Goal: Task Accomplishment & Management: Complete application form

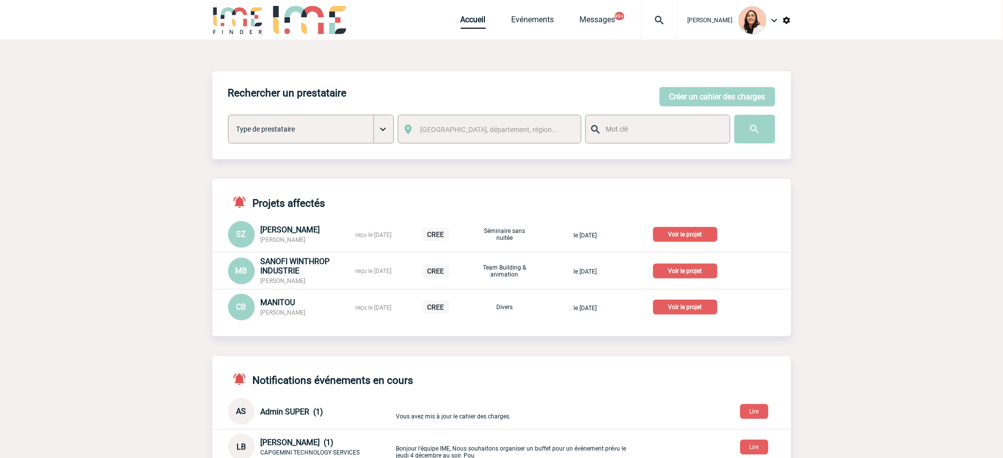
click at [660, 18] on img at bounding box center [660, 20] width 36 height 12
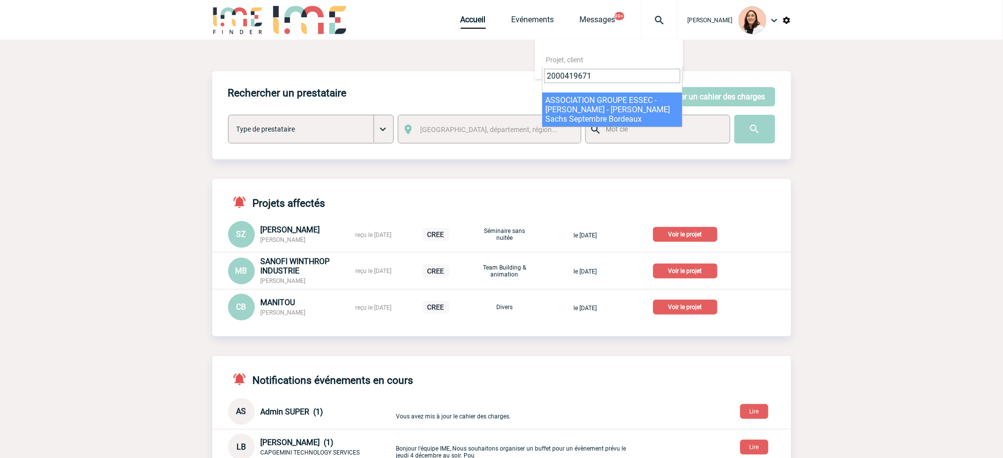
type input "2000419671"
select select "19172"
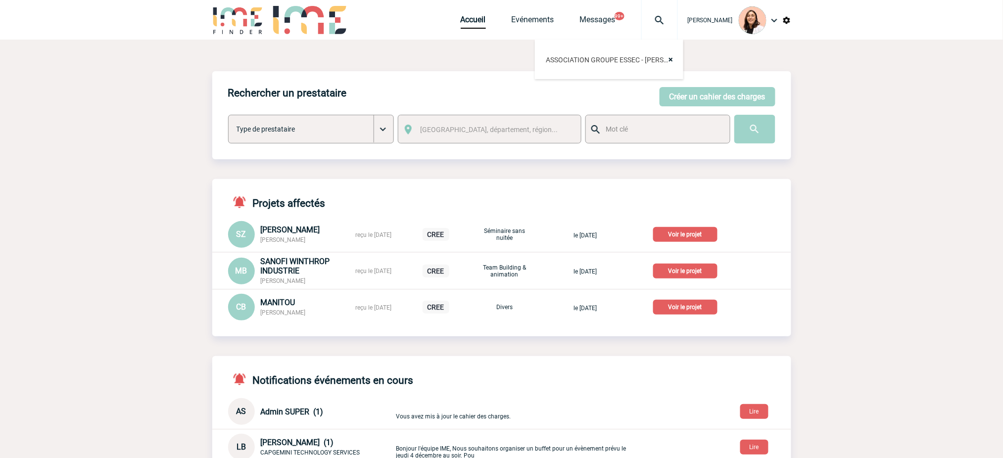
scroll to position [43, 0]
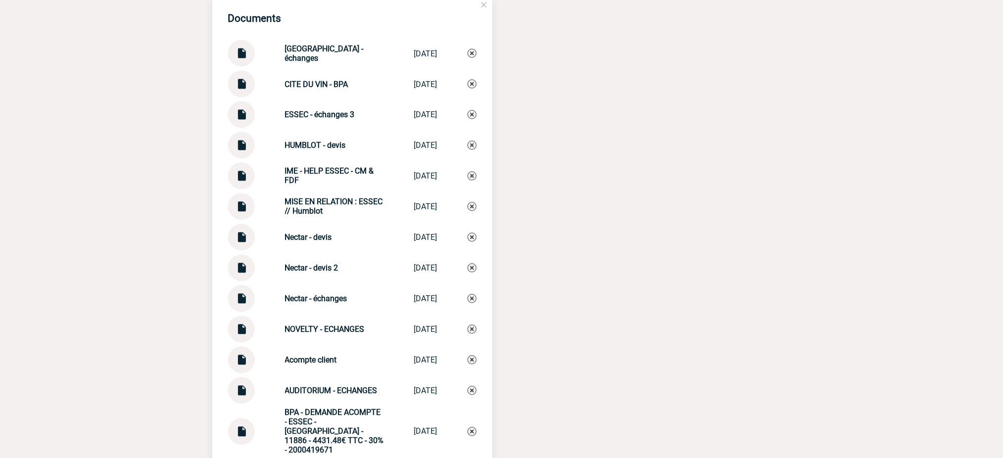
scroll to position [1979, 0]
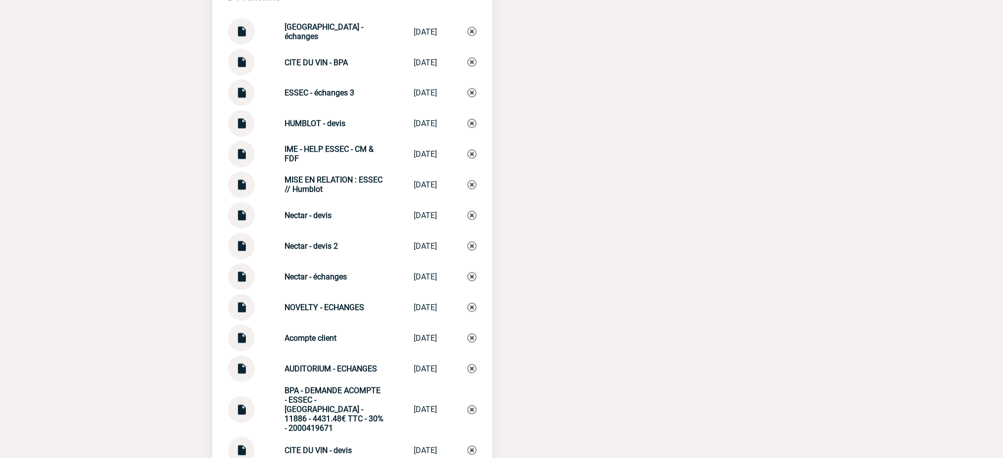
drag, startPoint x: 342, startPoint y: 194, endPoint x: 278, endPoint y: 177, distance: 66.3
click at [278, 177] on div "MISE EN RELATION : ESSEC // Humblot MISE EN RELATI... 18/09/2025" at bounding box center [352, 185] width 248 height 27
copy strong "MISE EN RELATION : ESSEC // Humblot"
click at [465, 178] on div "MISE EN RELATION : ESSEC // Humblot MISE EN RELATI... 18/09/2025" at bounding box center [352, 185] width 248 height 27
click at [473, 182] on img at bounding box center [472, 185] width 9 height 9
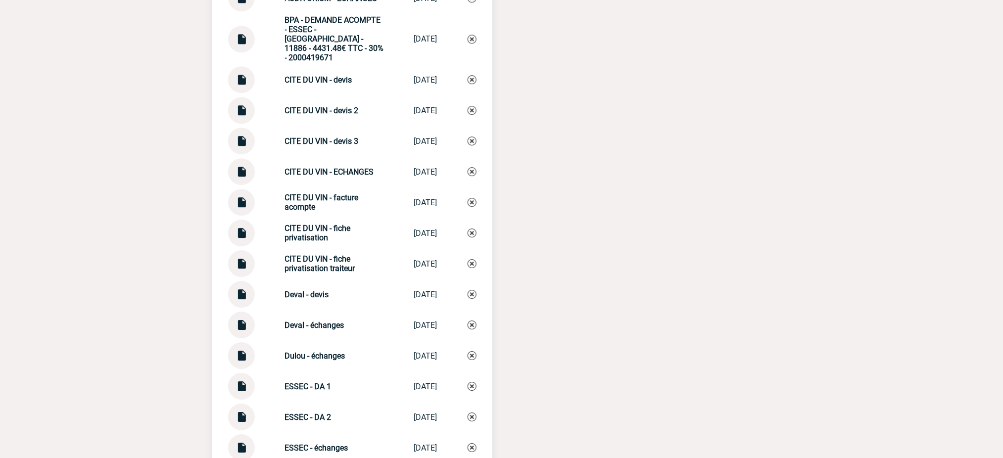
scroll to position [2375, 0]
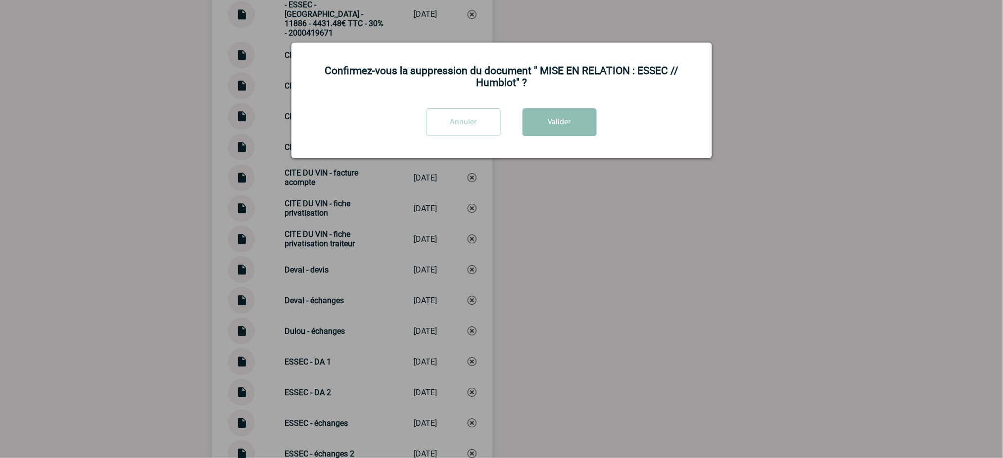
click at [566, 118] on button "Valider" at bounding box center [560, 122] width 74 height 28
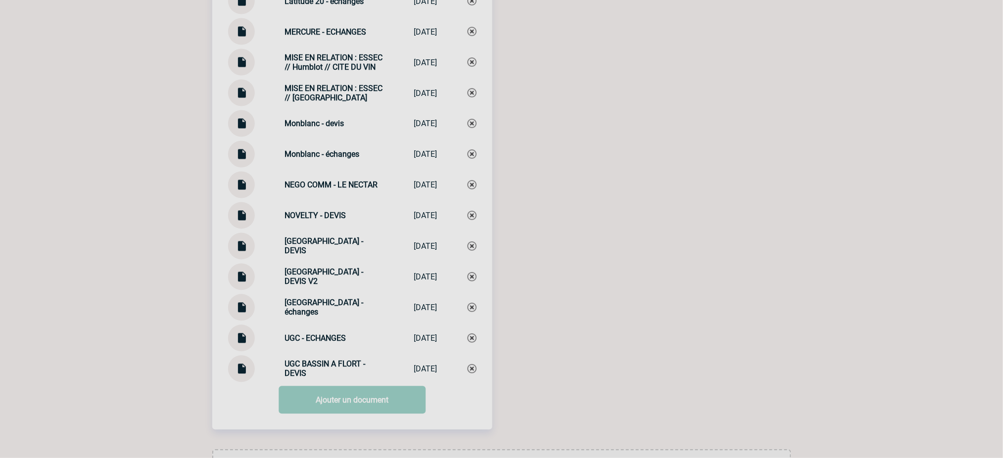
scroll to position [3365, 0]
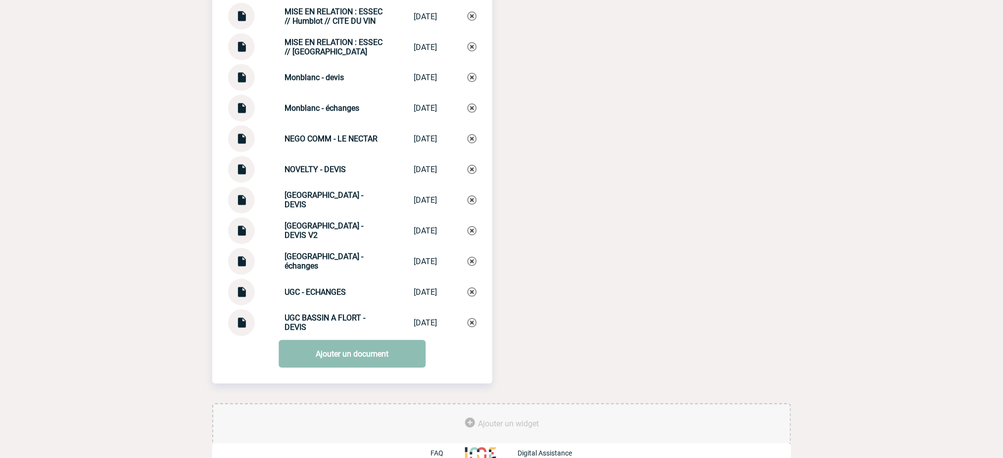
click at [378, 340] on link "Ajouter un document" at bounding box center [352, 354] width 147 height 28
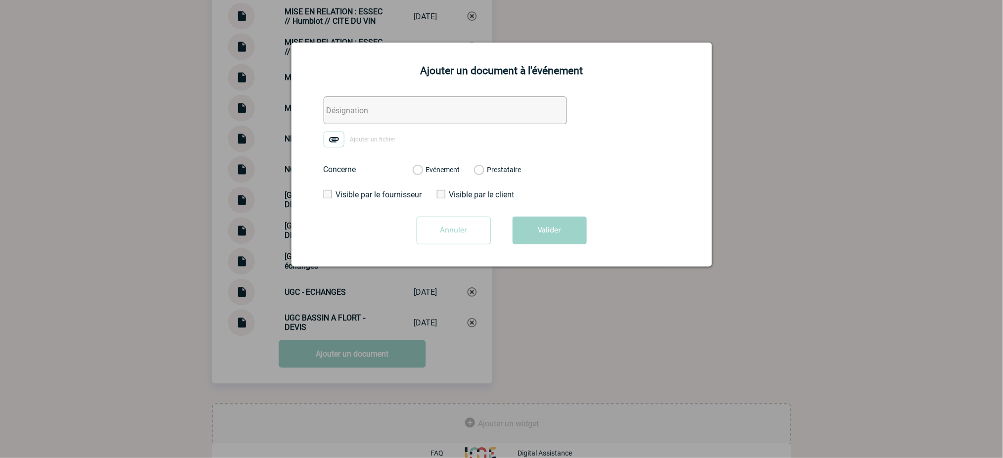
click at [397, 122] on input "text" at bounding box center [445, 110] width 243 height 28
paste input "MISE EN RELATION : ESSEC // Humblot"
type input "MISE EN RELATION : ESSEC // Humblot"
click at [336, 134] on img at bounding box center [334, 140] width 21 height 16
click at [0, 0] on input "Ajouter un fichier" at bounding box center [0, 0] width 0 height 0
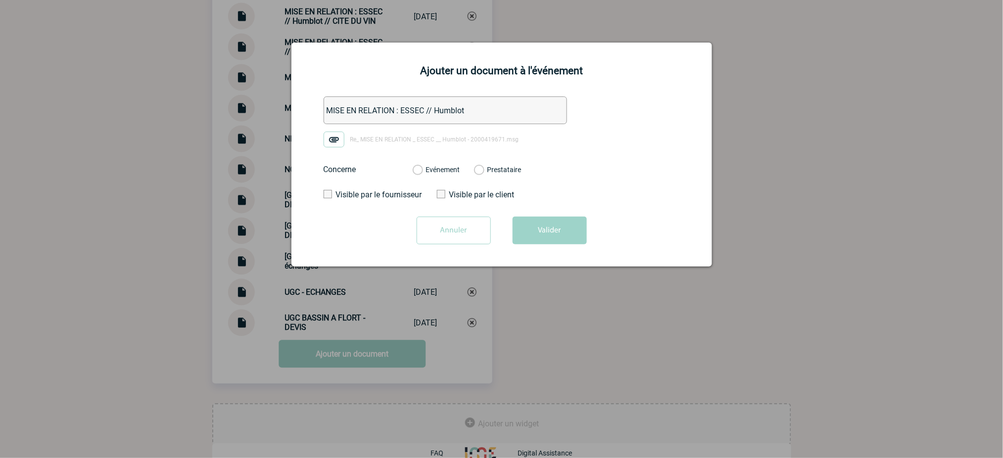
click at [422, 170] on label "Evénement" at bounding box center [417, 170] width 9 height 9
click at [0, 0] on input "Evénement" at bounding box center [0, 0] width 0 height 0
click at [572, 250] on div "Annuler Valider" at bounding box center [502, 234] width 396 height 35
click at [567, 223] on button "Valider" at bounding box center [550, 231] width 74 height 28
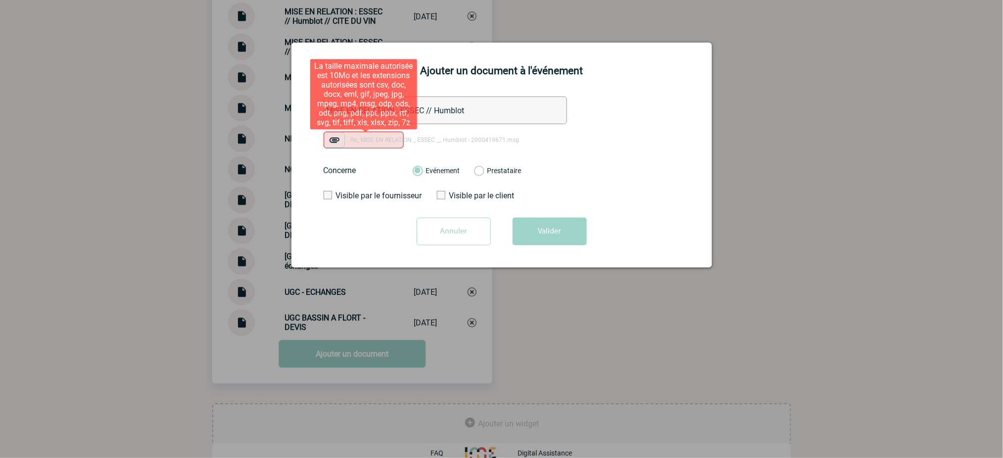
click at [338, 137] on img at bounding box center [334, 140] width 21 height 16
click at [0, 0] on input "Re_ MISE EN RELATION _ ESSEC __ Humblot - 2000419671.msg" at bounding box center [0, 0] width 0 height 0
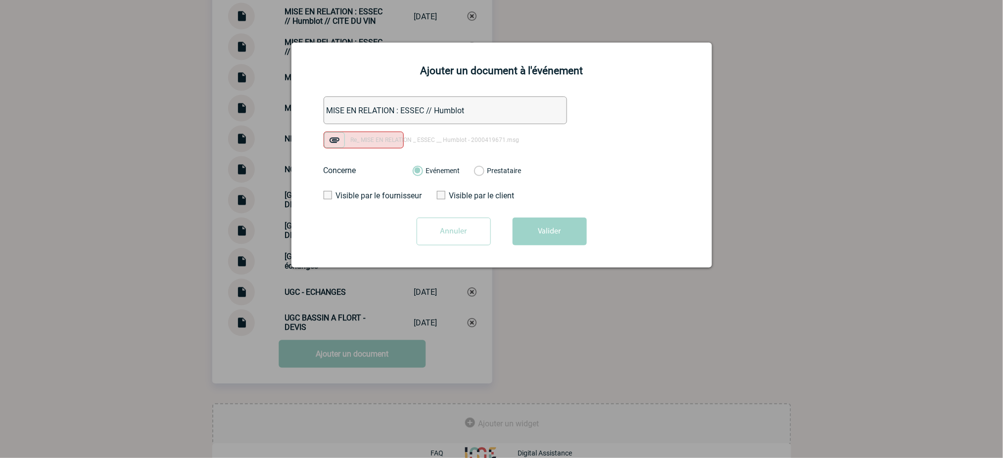
click at [466, 230] on input "Annuler" at bounding box center [454, 232] width 74 height 28
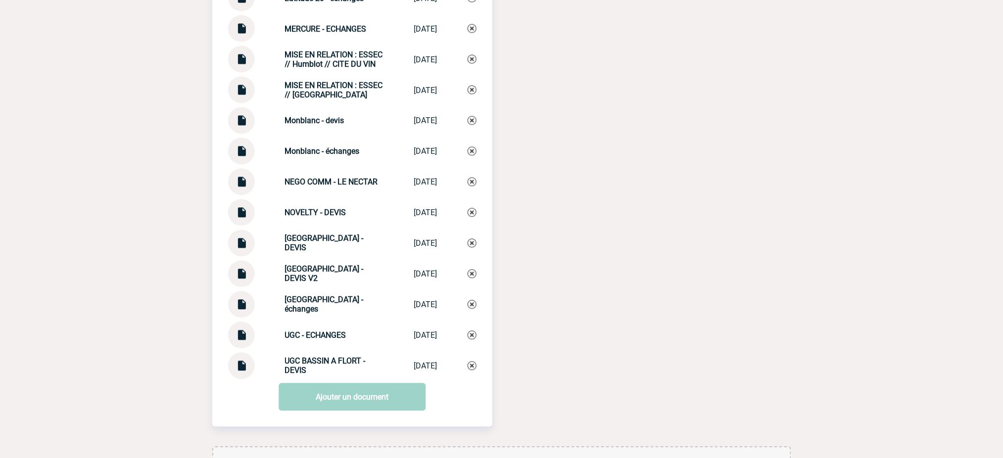
scroll to position [3298, 0]
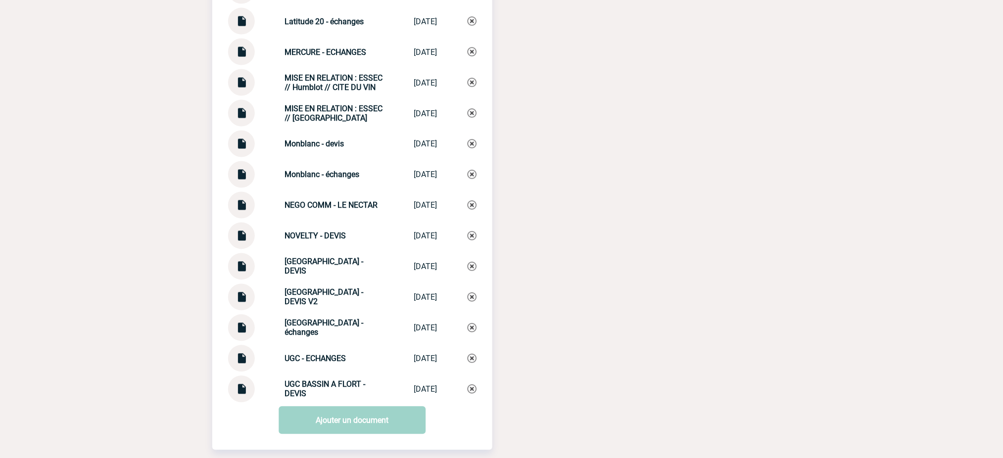
click at [342, 104] on strong "MISE EN RELATION : ESSEC // La Cité du Vin" at bounding box center [334, 113] width 98 height 19
drag, startPoint x: 316, startPoint y: 76, endPoint x: 271, endPoint y: 62, distance: 47.3
click at [271, 69] on div "MISE EN RELATION : ESSEC // Humblot // CITE DU VIN MISE EN RELATIO... 08/09/2025" at bounding box center [352, 82] width 248 height 27
copy strong "MISE EN RELATION : ESSEC // Humblot"
drag, startPoint x: 644, startPoint y: 163, endPoint x: 597, endPoint y: 187, distance: 53.1
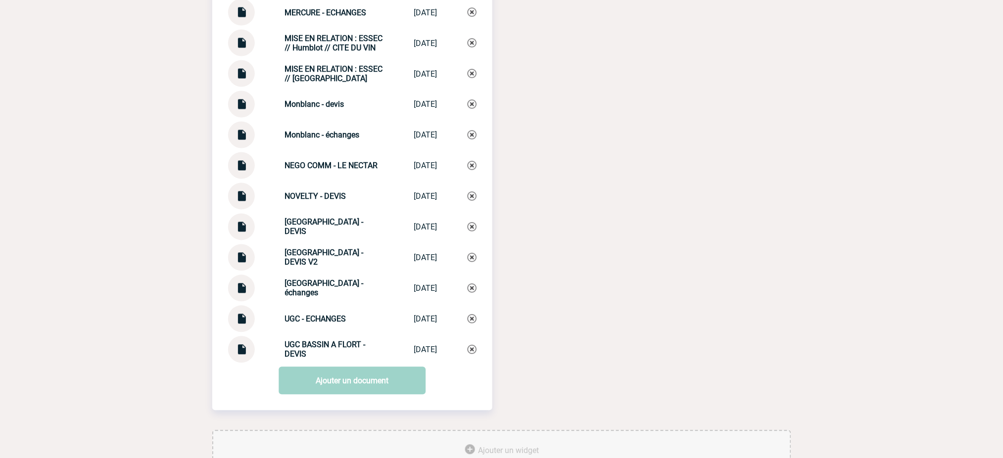
scroll to position [3368, 0]
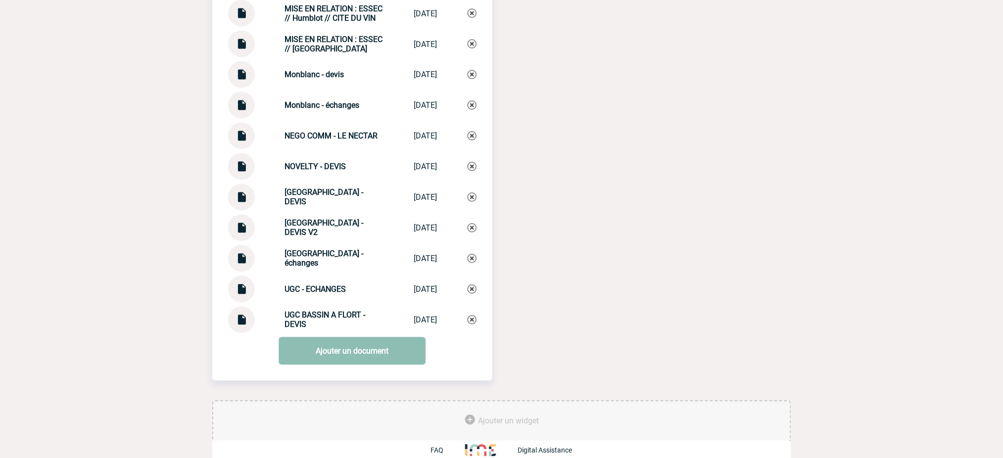
click at [372, 338] on link "Ajouter un document" at bounding box center [352, 351] width 147 height 28
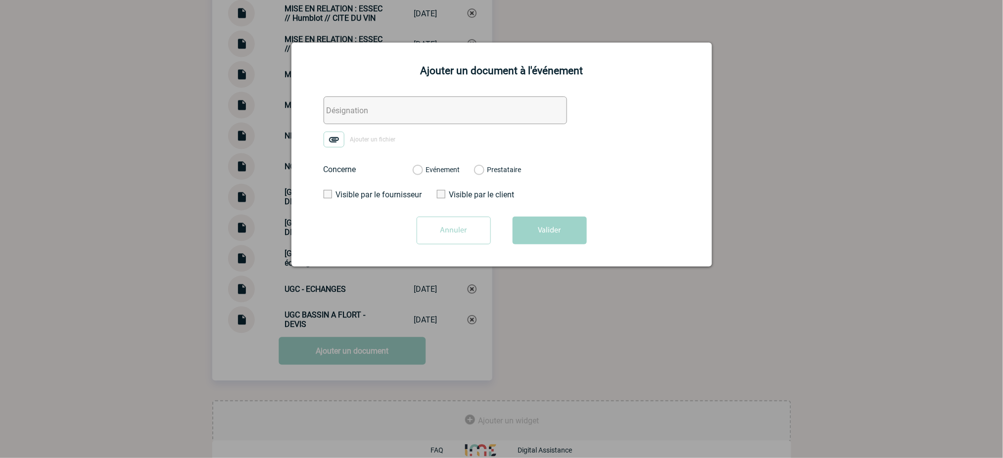
click at [505, 107] on input "text" at bounding box center [445, 110] width 243 height 28
paste input "MISE EN RELATION : ESSEC // Humblot"
type input "MISE EN RELATION : ESSEC // Humblot"
click at [322, 137] on form "MISE EN RELATION : ESSEC // Humblot Ajouter un fichier Concerne Evénement Prest…" at bounding box center [502, 173] width 396 height 155
click at [334, 140] on img at bounding box center [334, 140] width 21 height 16
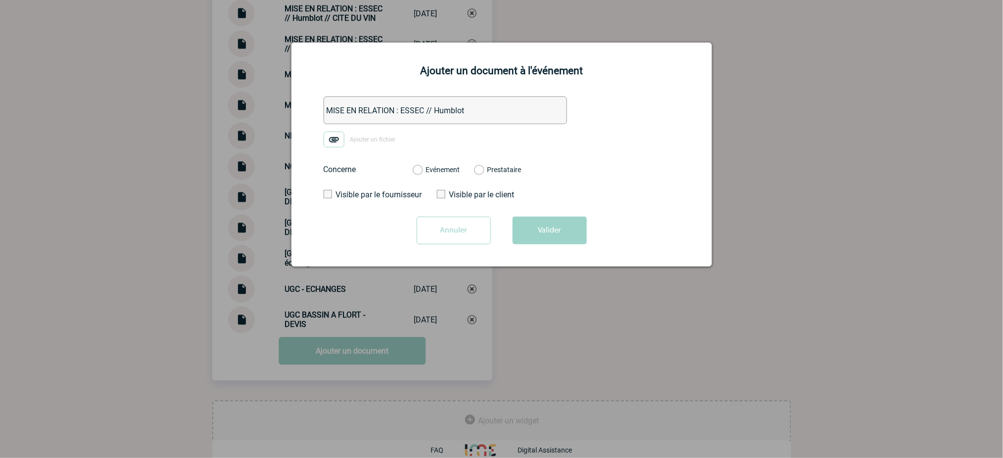
click at [0, 0] on input "Ajouter un fichier" at bounding box center [0, 0] width 0 height 0
click at [422, 173] on label "Evénement" at bounding box center [417, 170] width 9 height 9
click at [422, 169] on label "Evénement" at bounding box center [417, 170] width 9 height 9
click at [0, 0] on input "Evénement" at bounding box center [0, 0] width 0 height 0
click at [544, 232] on button "Valider" at bounding box center [550, 231] width 74 height 28
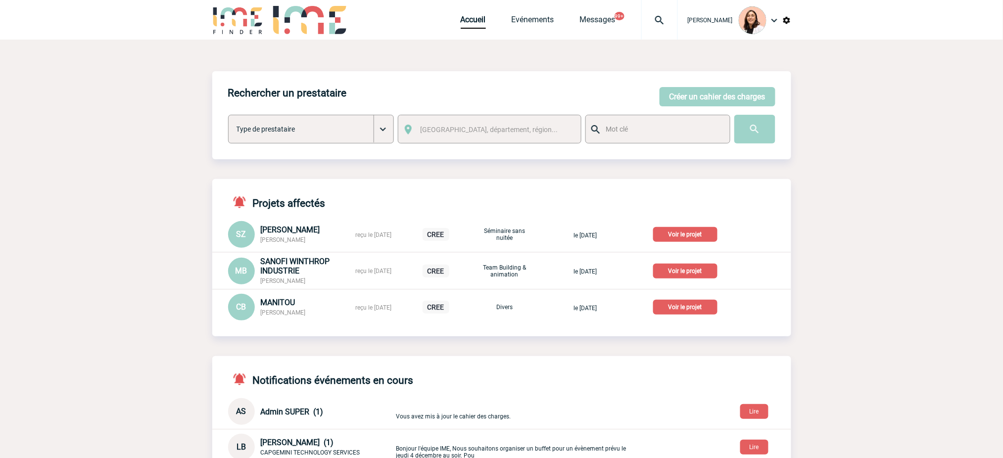
click at [656, 14] on div at bounding box center [659, 20] width 37 height 40
click at [842, 181] on body "Melissa NOBLET Accueil Evénements 99+" at bounding box center [501, 399] width 1003 height 799
click at [747, 92] on button "Créer un cahier des charges" at bounding box center [718, 96] width 116 height 19
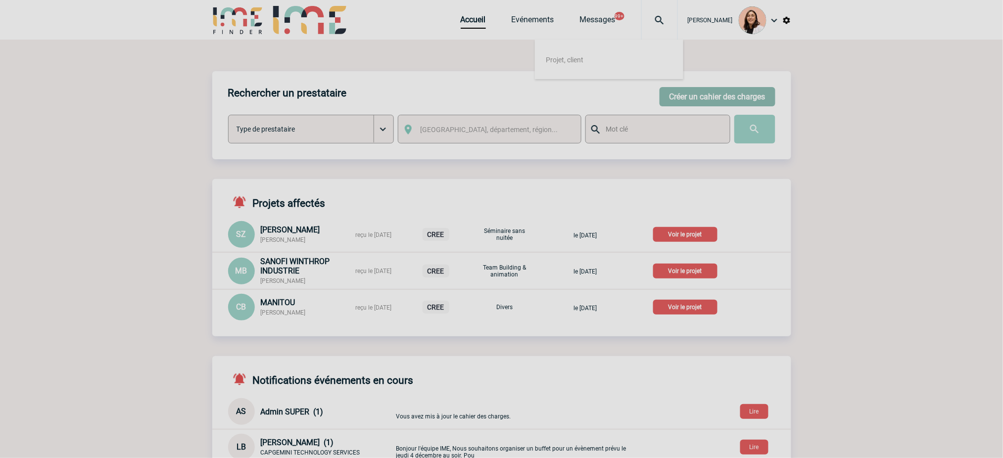
click at [747, 92] on div at bounding box center [501, 229] width 1003 height 458
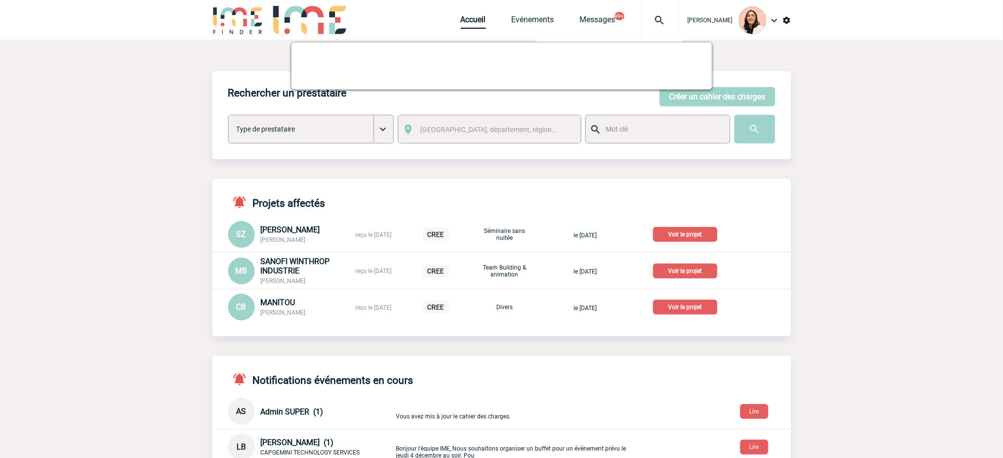
click at [819, 172] on body "[PERSON_NAME] Accueil Evénements 99+" at bounding box center [501, 399] width 1003 height 799
drag, startPoint x: 913, startPoint y: 156, endPoint x: 510, endPoint y: 21, distance: 425.1
click at [881, 140] on body "[PERSON_NAME] Accueil Evénements 99+" at bounding box center [501, 399] width 1003 height 799
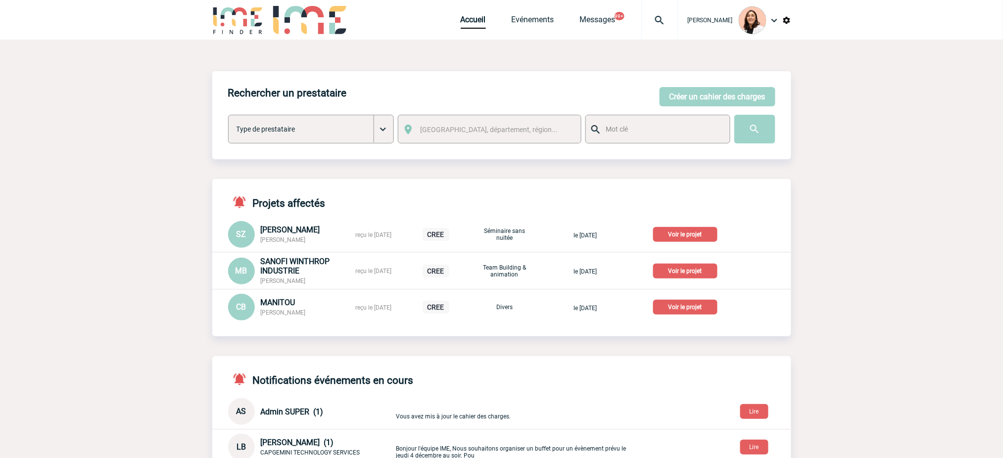
click at [702, 83] on div "Rechercher un prestataire Créer un cahier des charges Créer un cahier des charg…" at bounding box center [501, 115] width 579 height 88
click at [712, 98] on button "Créer un cahier des charges" at bounding box center [718, 96] width 116 height 19
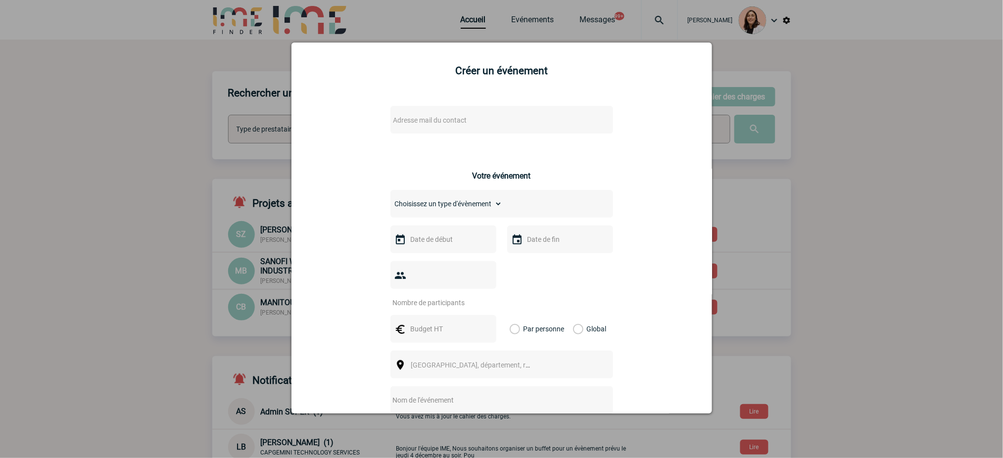
click at [472, 117] on span "Adresse mail du contact" at bounding box center [475, 120] width 173 height 14
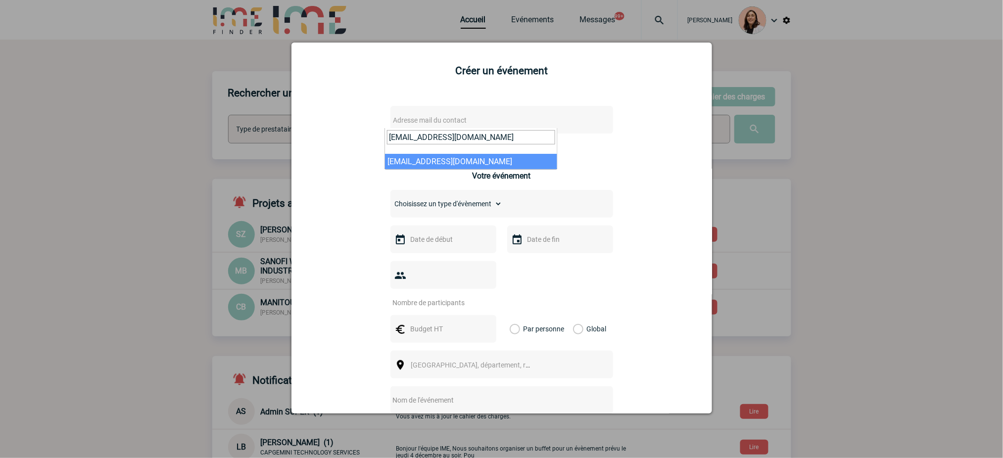
type input "Angelique.deluca@sanofi.com"
select select "132837"
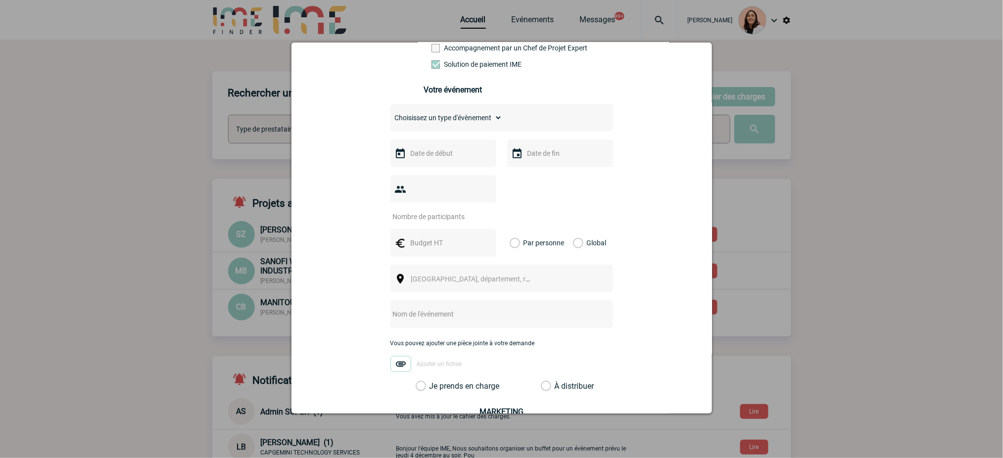
scroll to position [198, 0]
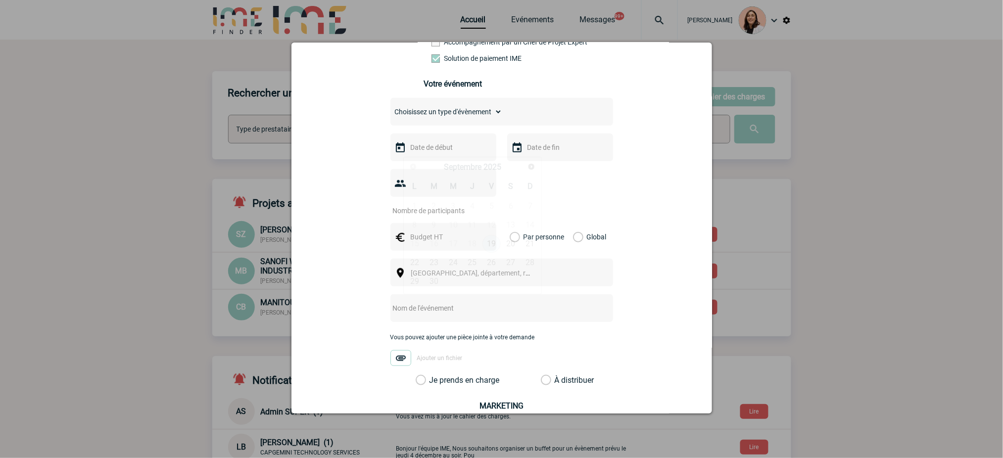
click at [439, 156] on body "Melissa NOBLET Accueil Evénements 99+" at bounding box center [501, 399] width 1003 height 799
click at [529, 170] on span "Suivant" at bounding box center [531, 167] width 8 height 8
click at [458, 204] on link "1" at bounding box center [453, 206] width 18 height 18
type input "01-10-2025"
drag, startPoint x: 551, startPoint y: 165, endPoint x: 551, endPoint y: 151, distance: 14.3
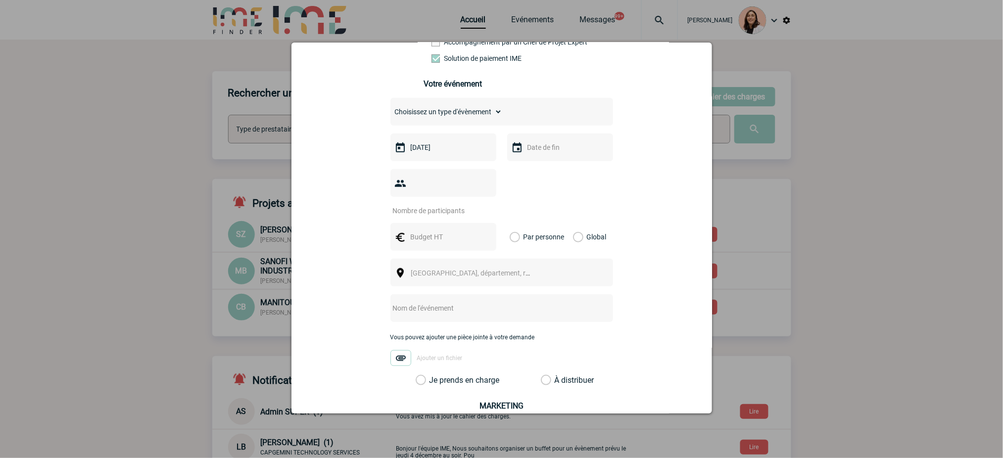
click at [551, 165] on div "Choisissez un type d'évènement Séminaire avec nuitée Séminaire sans nuitée Repa…" at bounding box center [501, 241] width 223 height 287
click at [549, 153] on input "text" at bounding box center [559, 147] width 68 height 13
click at [573, 206] on link "1" at bounding box center [570, 206] width 18 height 18
type input "01-10-2025"
click at [455, 216] on input "number" at bounding box center [436, 210] width 93 height 13
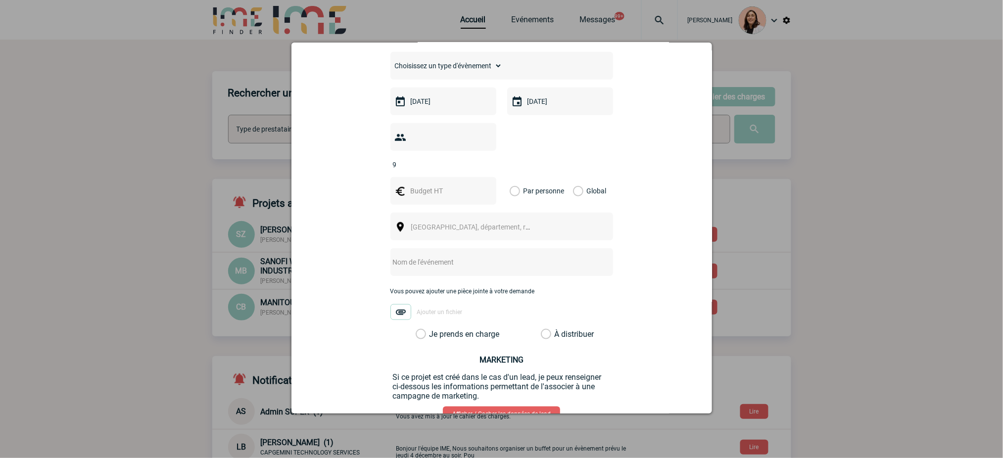
scroll to position [264, 0]
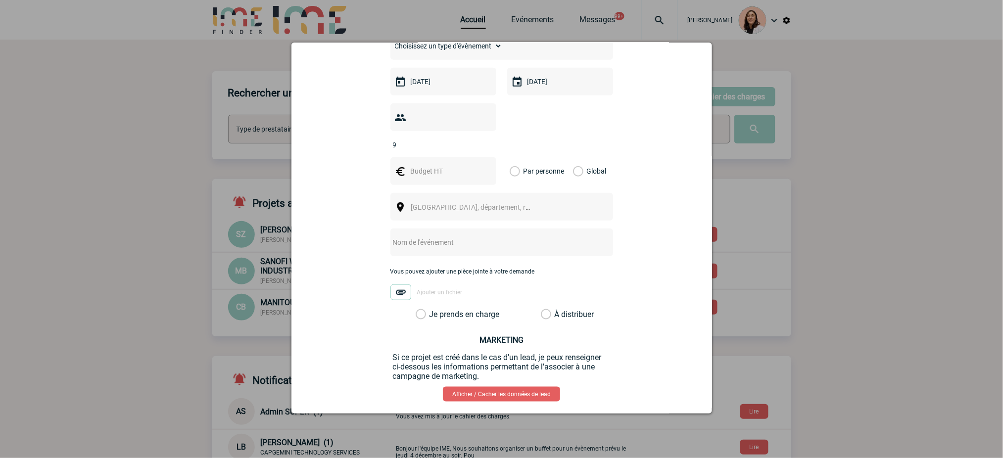
type input "9"
click at [449, 178] on input "text" at bounding box center [442, 171] width 68 height 13
type input "700"
click at [573, 178] on label "Global" at bounding box center [576, 171] width 6 height 28
click at [0, 0] on input "Global" at bounding box center [0, 0] width 0 height 0
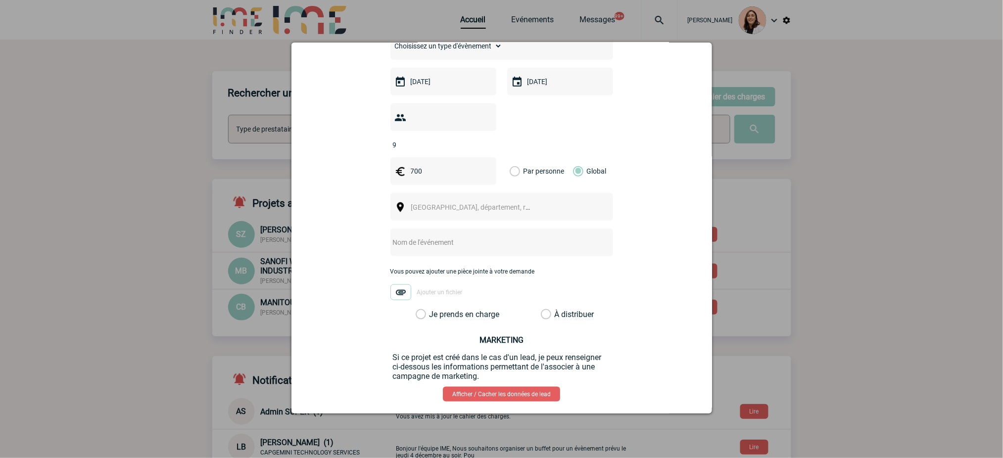
click at [538, 207] on div "[GEOGRAPHIC_DATA], département, région..." at bounding box center [501, 207] width 223 height 28
drag, startPoint x: 495, startPoint y: 204, endPoint x: 488, endPoint y: 204, distance: 6.9
click at [494, 205] on span "[GEOGRAPHIC_DATA], département, région..." at bounding box center [475, 207] width 136 height 14
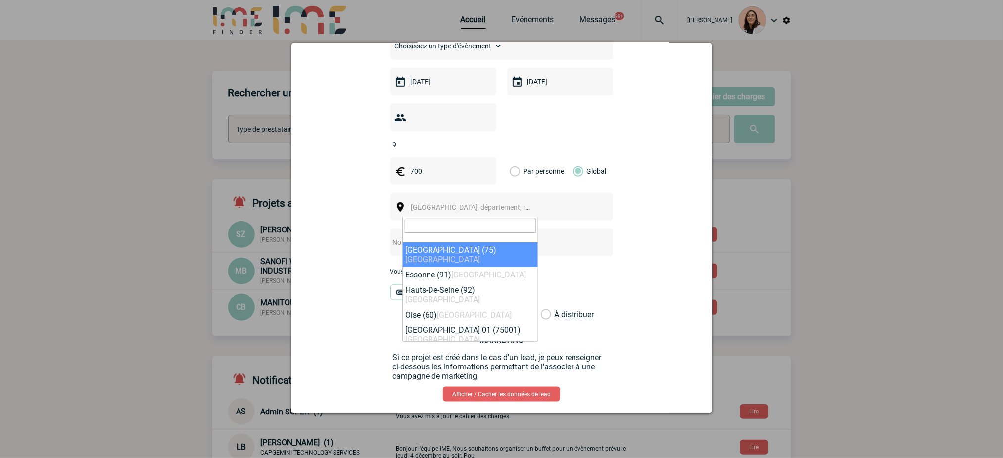
click at [442, 228] on input "search" at bounding box center [470, 226] width 131 height 14
click at [442, 228] on input "v" at bounding box center [470, 226] width 131 height 14
paste input "Grézieu"
type input "Grézieu"
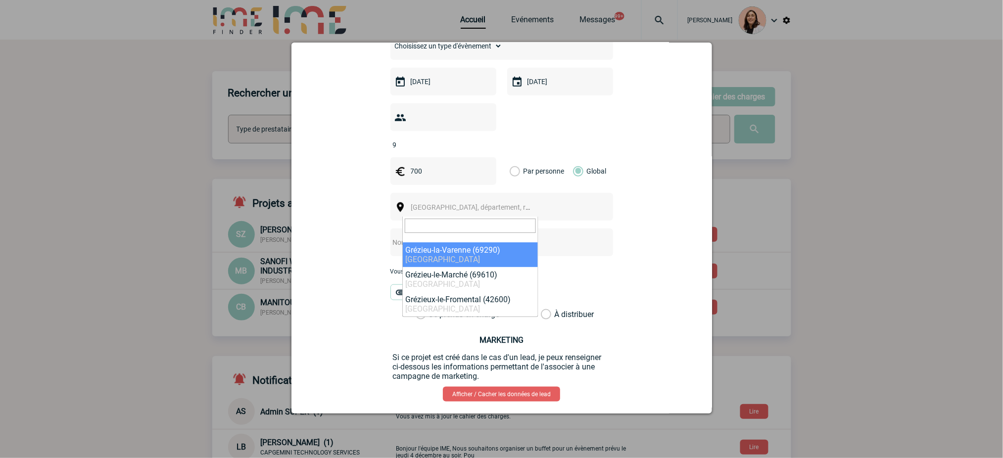
select select "36346"
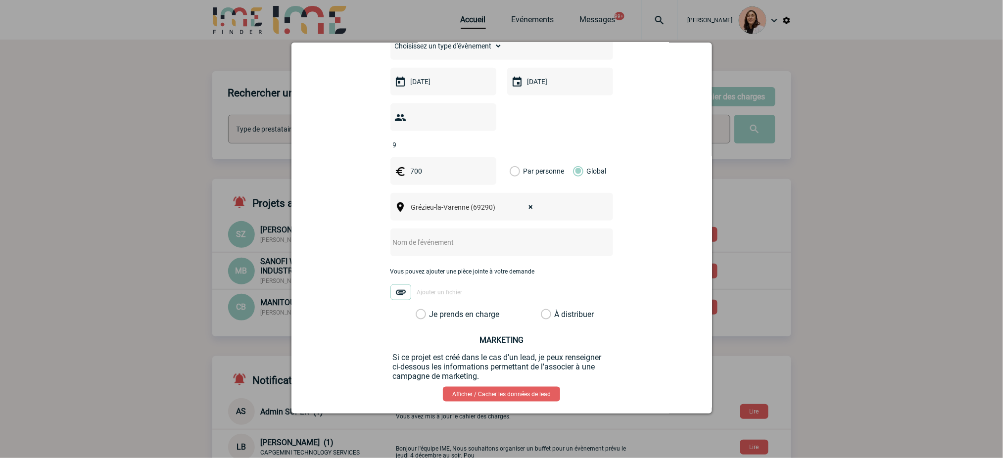
click at [469, 248] on input "text" at bounding box center [488, 242] width 196 height 13
click at [550, 249] on input "text" at bounding box center [488, 242] width 196 height 13
paste input "Toane Restaurant à Grézieu-La-Varenne"
type input "Toane Restaurant à Grézieu-La-Varenne"
click at [358, 256] on div "Angelique.DELUCA@sanofi.com Angelique.DELUCA@sanofi.com Vous cherchez à assigne…" at bounding box center [502, 141] width 396 height 617
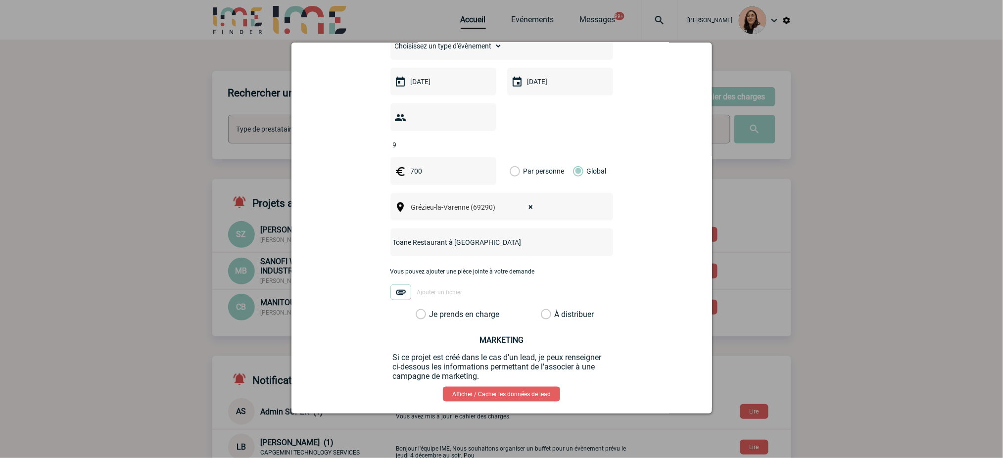
click at [432, 316] on label "Je prends en charge" at bounding box center [424, 315] width 17 height 10
click at [0, 0] on input "Je prends en charge" at bounding box center [0, 0] width 0 height 0
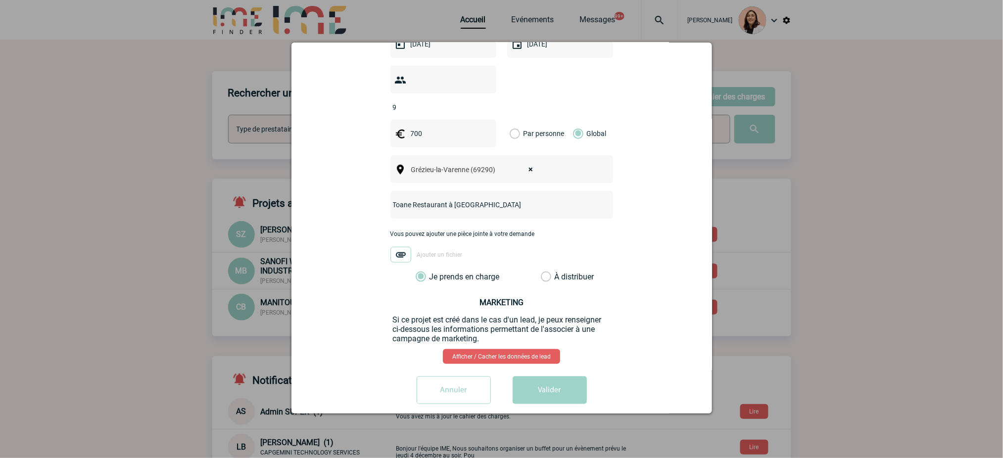
scroll to position [318, 0]
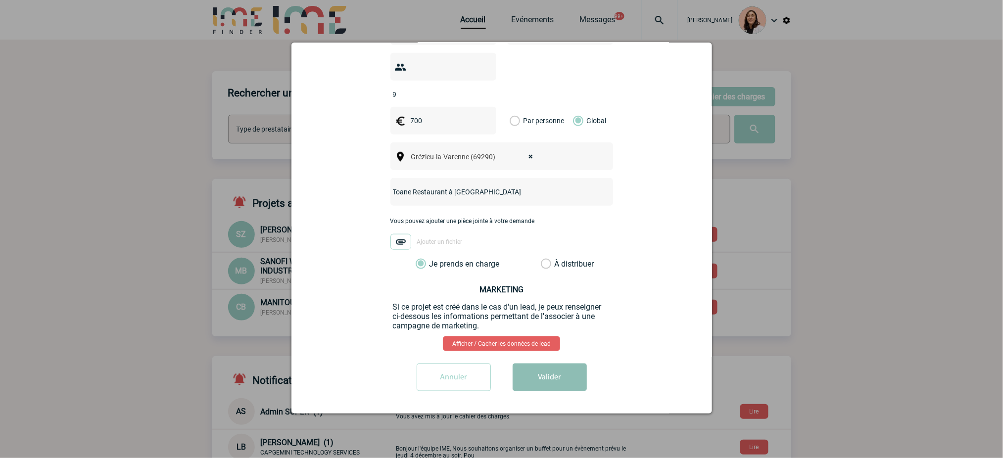
click at [565, 376] on button "Valider" at bounding box center [550, 378] width 74 height 28
click at [558, 377] on button "Valider" at bounding box center [550, 378] width 74 height 28
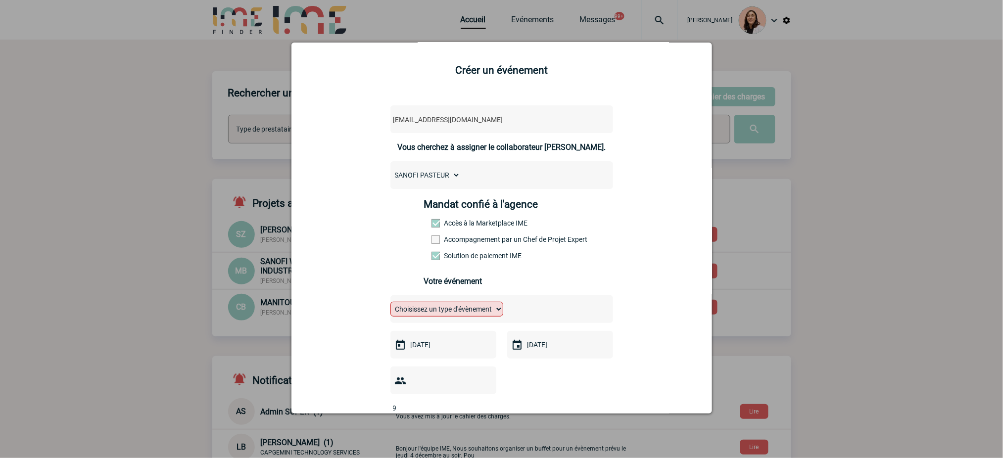
scroll to position [0, 0]
click at [478, 305] on select "Choisissez un type d'évènement Séminaire avec nuitée Séminaire sans nuitée Repa…" at bounding box center [446, 309] width 113 height 15
select select "3"
click at [390, 305] on select "Choisissez un type d'évènement Séminaire avec nuitée Séminaire sans nuitée Repa…" at bounding box center [446, 309] width 113 height 15
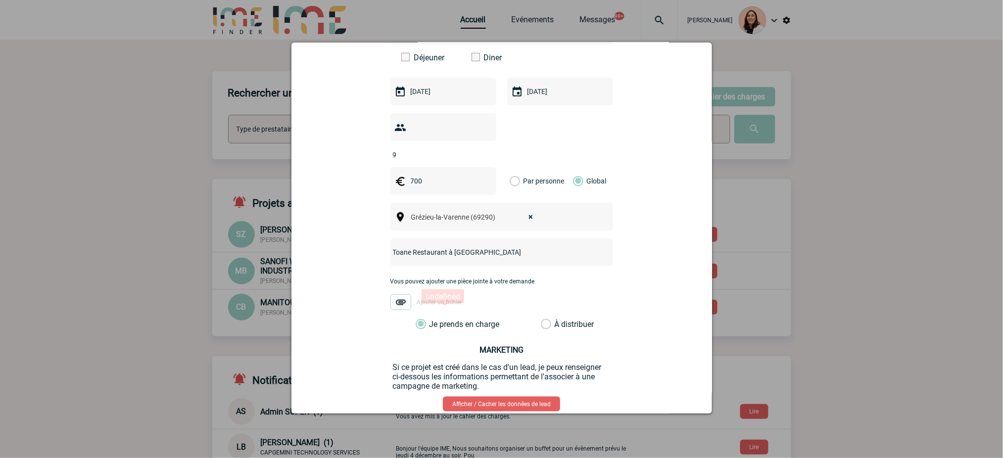
scroll to position [342, 0]
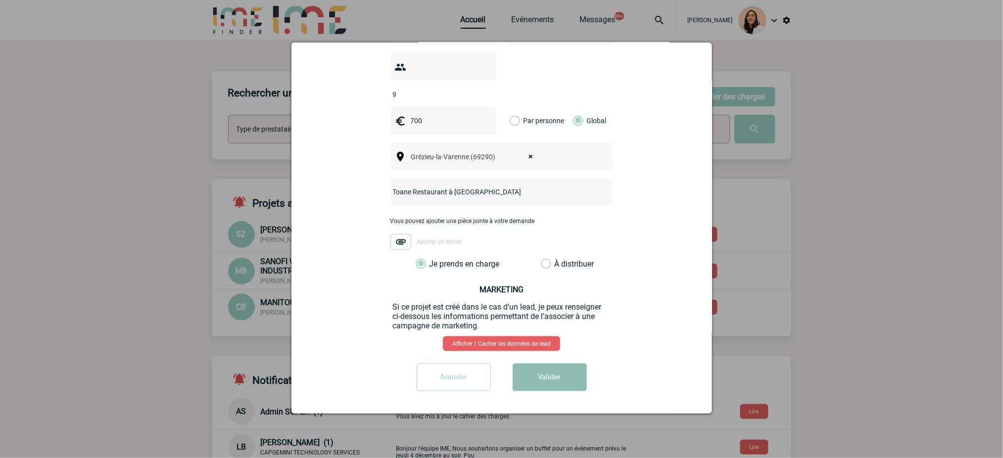
click at [539, 384] on button "Valider" at bounding box center [550, 378] width 74 height 28
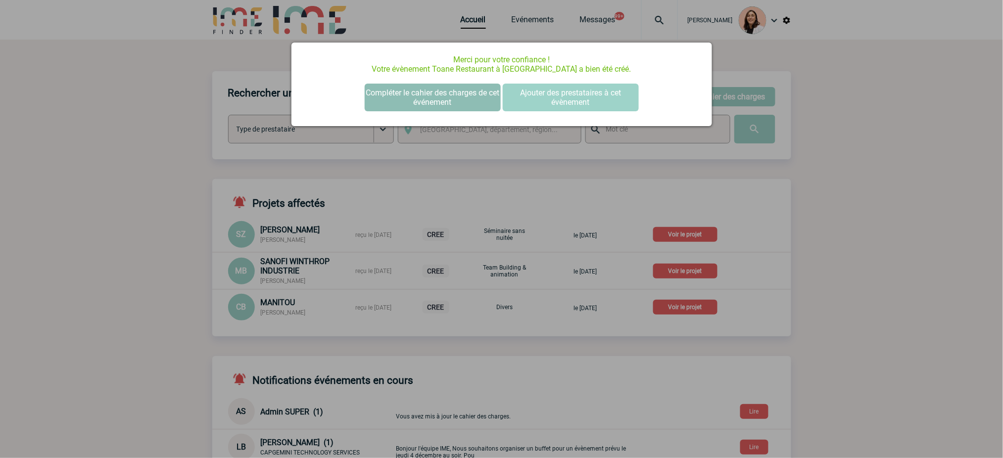
click at [453, 94] on button "Compléter le cahier des charges de cet événement" at bounding box center [433, 98] width 136 height 28
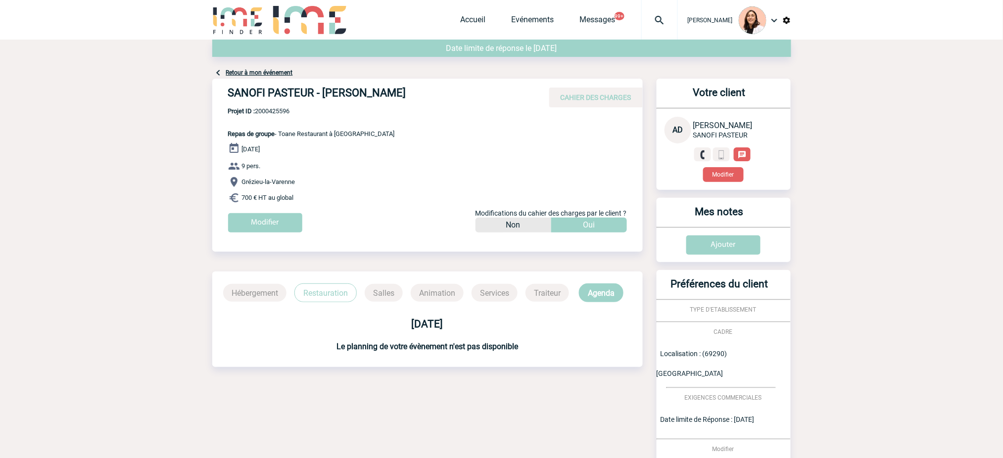
drag, startPoint x: 317, startPoint y: 202, endPoint x: 241, endPoint y: 145, distance: 94.7
click at [241, 145] on div "[DATE] 9 pers. [GEOGRAPHIC_DATA] 700 € HT au global Modifier Modifications du c…" at bounding box center [435, 191] width 415 height 97
copy div "[DATE] 9 pers. Grézieu-la-Varenne 700 € HT au global"
click at [402, 91] on h4 "SANOFI PASTEUR - [PERSON_NAME]" at bounding box center [376, 95] width 297 height 17
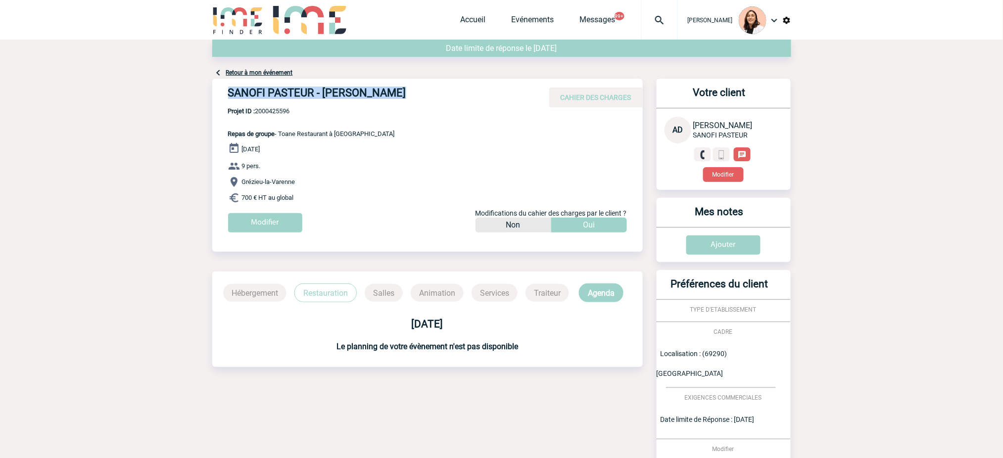
click at [402, 91] on h4 "SANOFI PASTEUR - [PERSON_NAME]" at bounding box center [376, 95] width 297 height 17
copy div "SANOFI PASTEUR - [PERSON_NAME]"
click at [270, 108] on span "Projet ID : 2000425596" at bounding box center [311, 110] width 167 height 7
copy span "2000425596"
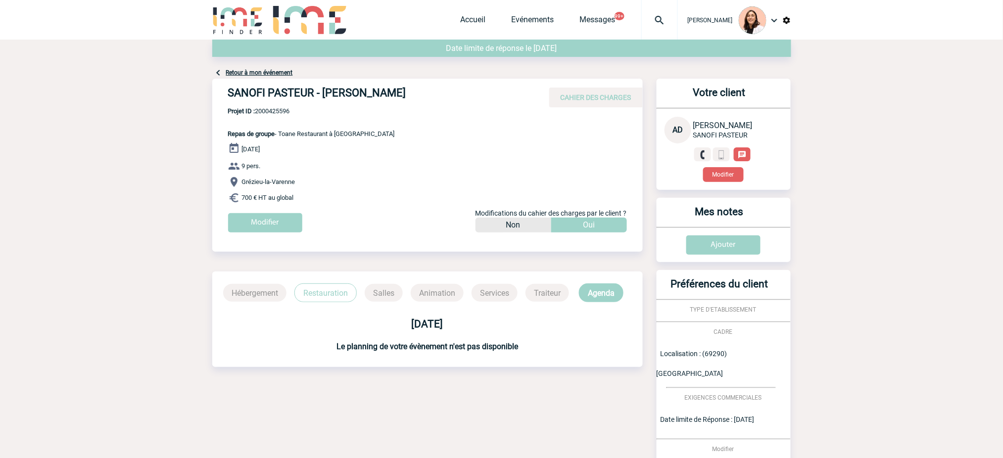
click at [288, 133] on span "Repas de groupe - Toane Restaurant à [GEOGRAPHIC_DATA]" at bounding box center [311, 133] width 167 height 7
copy span "Toane"
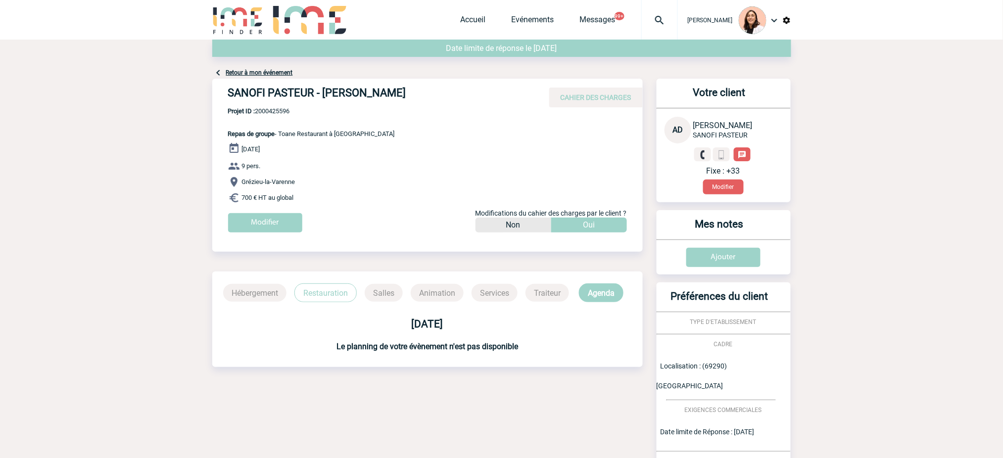
click at [446, 177] on div "[DATE] 9 pers. [GEOGRAPHIC_DATA] 700 € HT au global Modifier Modifications du c…" at bounding box center [435, 191] width 415 height 97
click at [264, 112] on span "Projet ID : 2000425596" at bounding box center [311, 110] width 167 height 7
copy span "2000425596"
click at [285, 112] on span "Projet ID : 2000425596" at bounding box center [311, 110] width 167 height 7
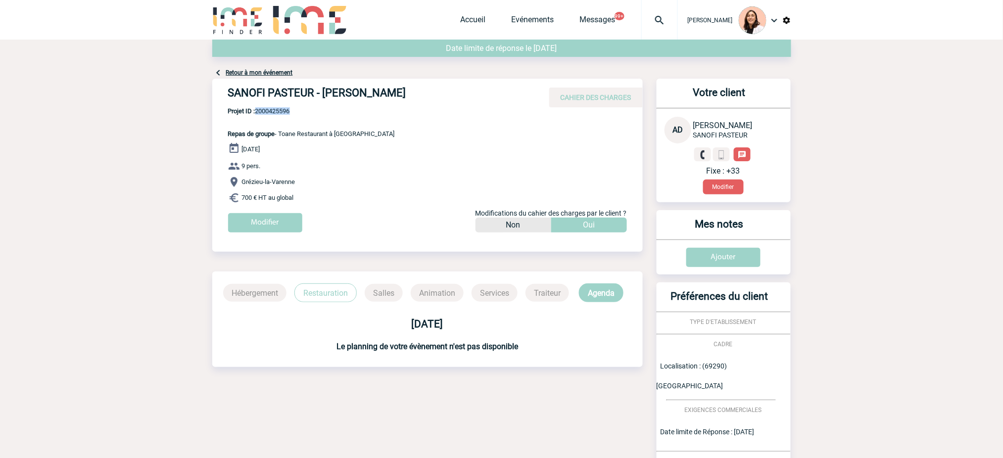
click at [285, 112] on span "Projet ID : 2000425596" at bounding box center [311, 110] width 167 height 7
click at [889, 229] on body "[PERSON_NAME] Accueil Evénements 99+" at bounding box center [501, 300] width 1003 height 601
